Goal: Go to known website: Access a specific website the user already knows

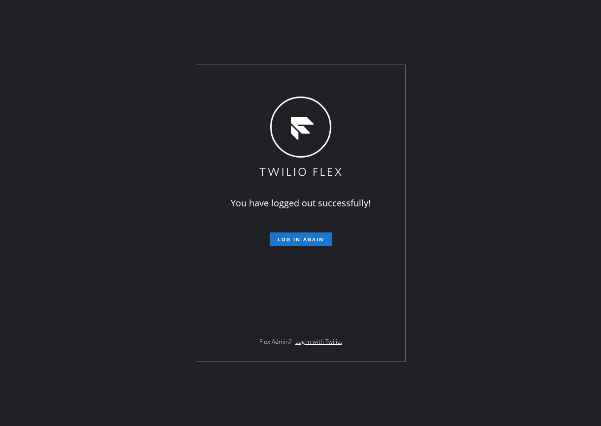
click at [530, 112] on div "You have logged out successfully! Log in again Flex Admin? Log in with Twilio." at bounding box center [300, 213] width 601 height 426
click at [452, 261] on div "You have logged out successfully! Log in again Flex Admin? Log in with Twilio." at bounding box center [300, 213] width 601 height 426
click at [288, 234] on button "Log in again" at bounding box center [301, 240] width 62 height 14
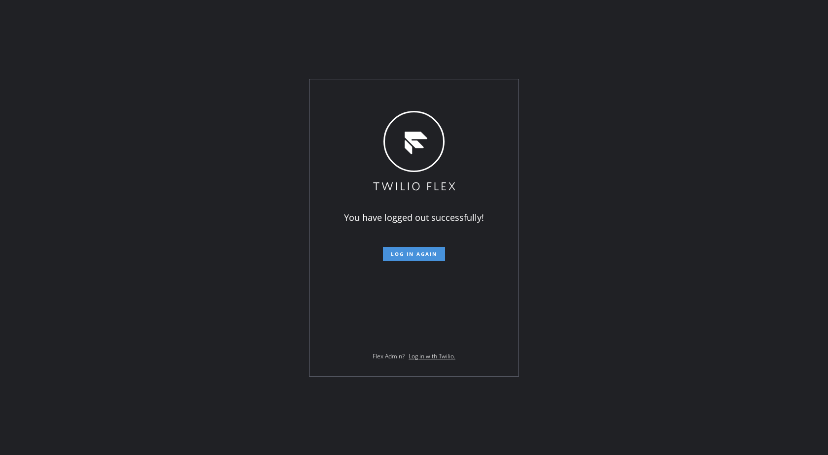
click at [421, 249] on button "Log in again" at bounding box center [414, 254] width 62 height 14
click at [421, 251] on span "Log in again" at bounding box center [414, 253] width 46 height 7
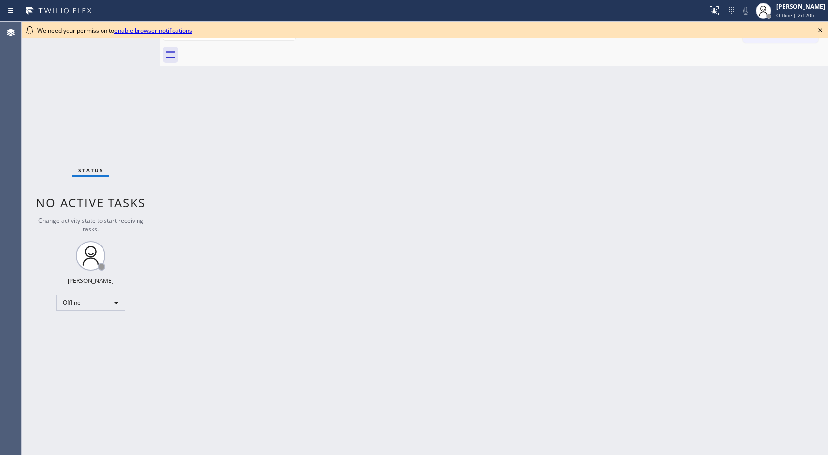
click at [176, 33] on link "enable browser notifications" at bounding box center [153, 30] width 78 height 8
